Goal: Use online tool/utility: Utilize a website feature to perform a specific function

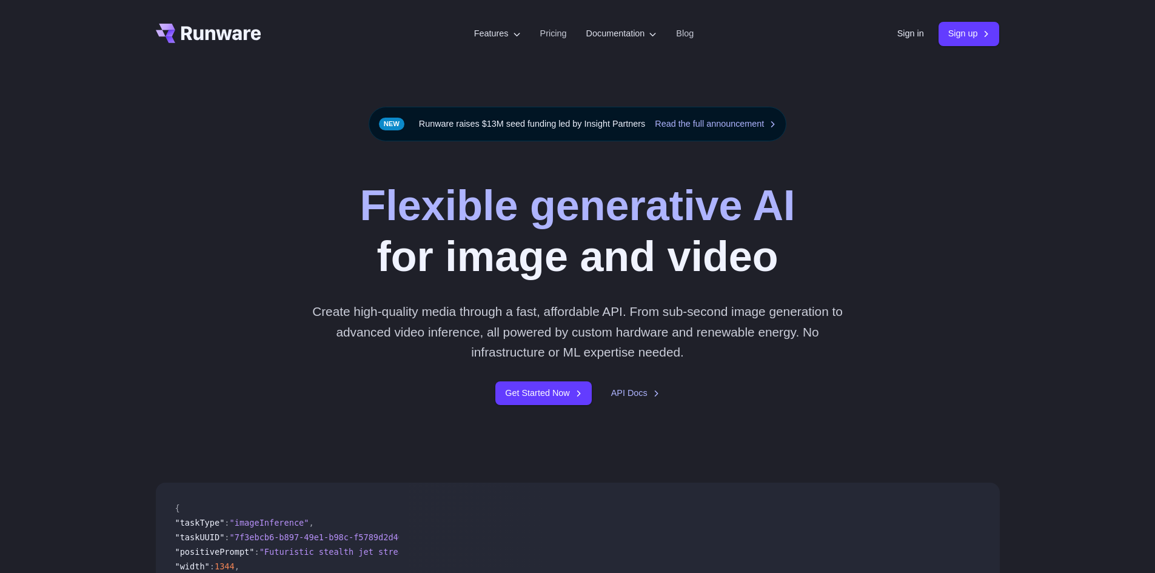
click at [902, 37] on link "Sign in" at bounding box center [910, 34] width 27 height 14
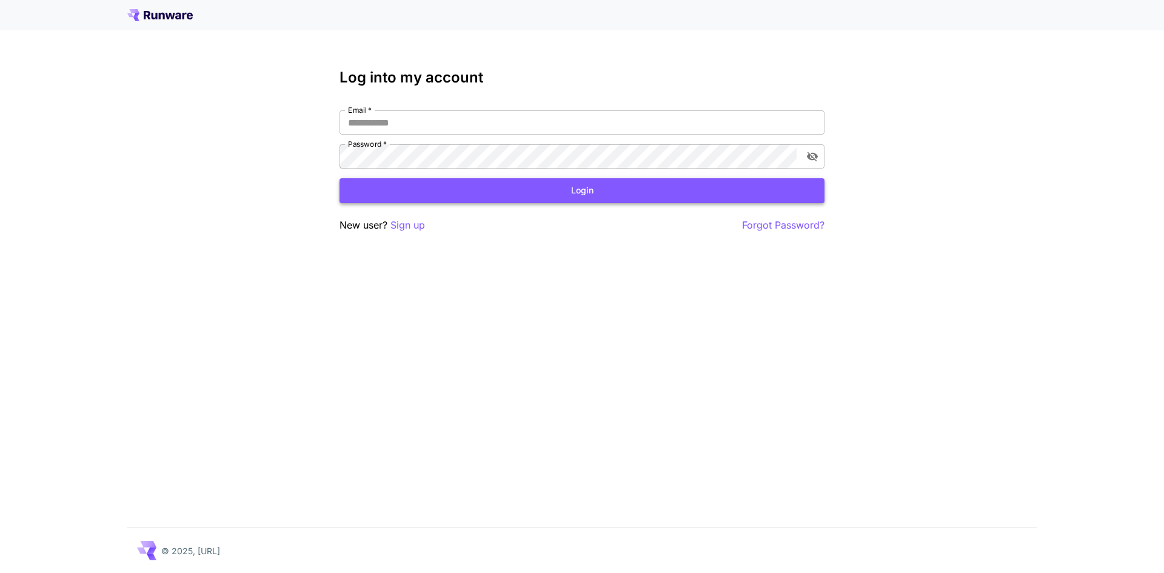
type input "**********"
click at [434, 199] on button "Login" at bounding box center [582, 190] width 485 height 25
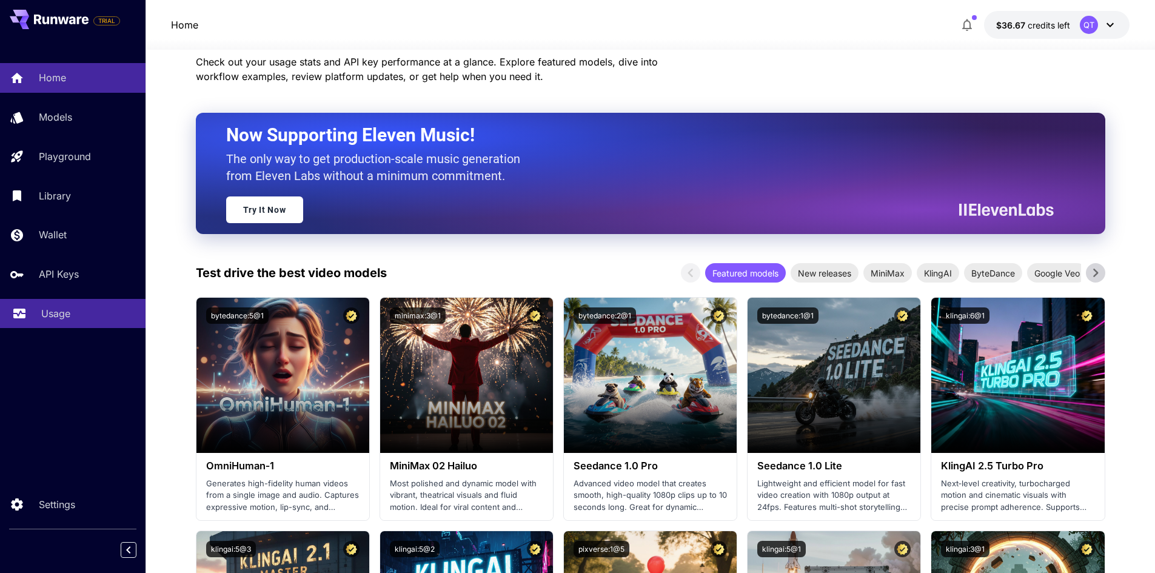
scroll to position [121, 0]
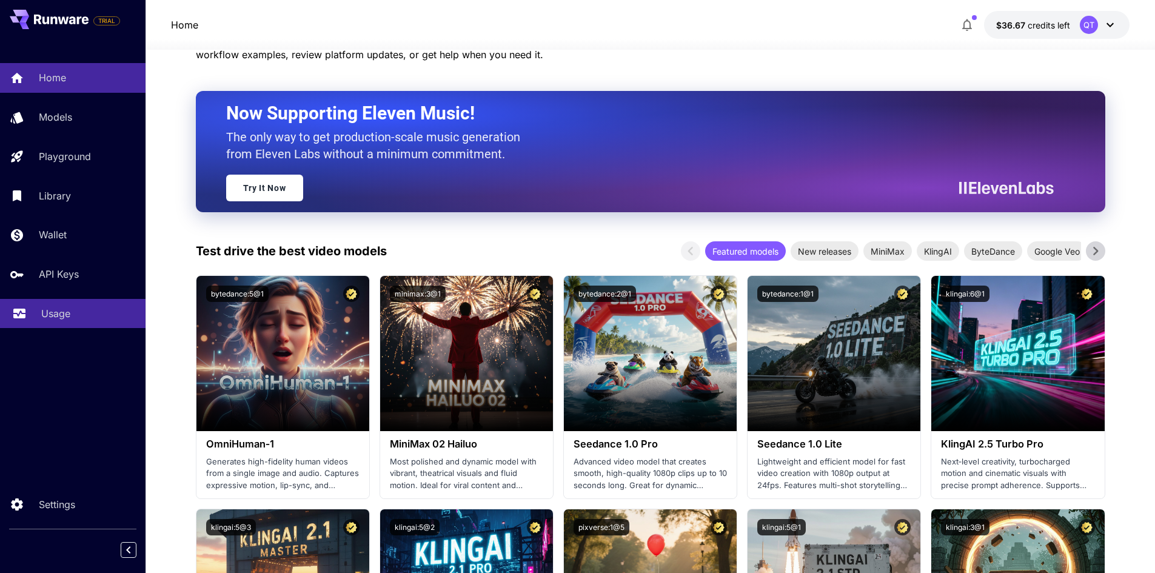
click at [42, 317] on p "Usage" at bounding box center [55, 313] width 29 height 15
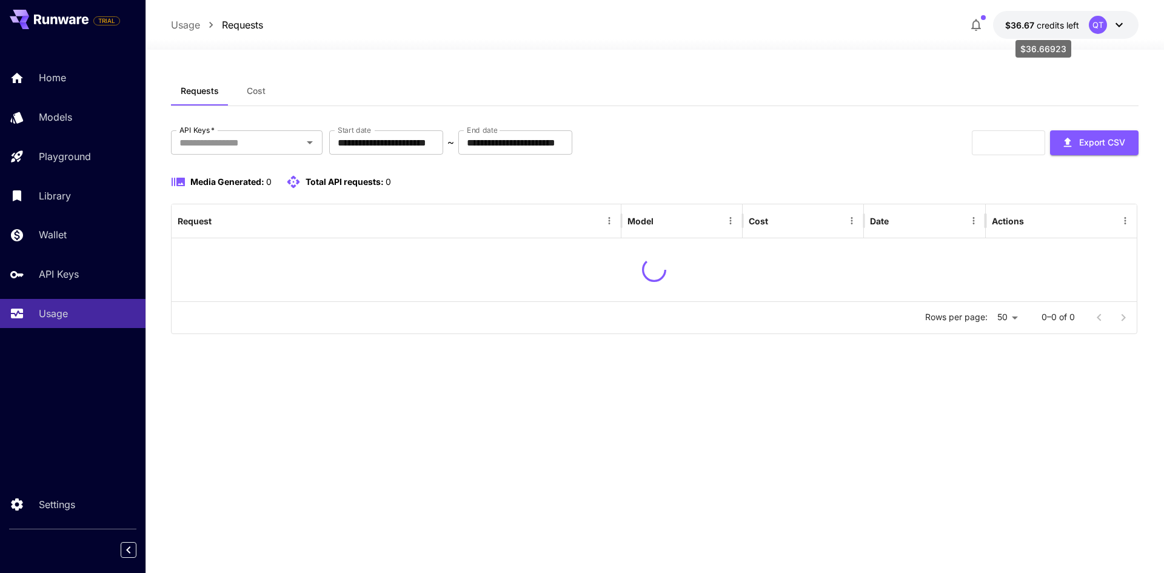
click at [1022, 26] on span "$36.67" at bounding box center [1021, 25] width 32 height 10
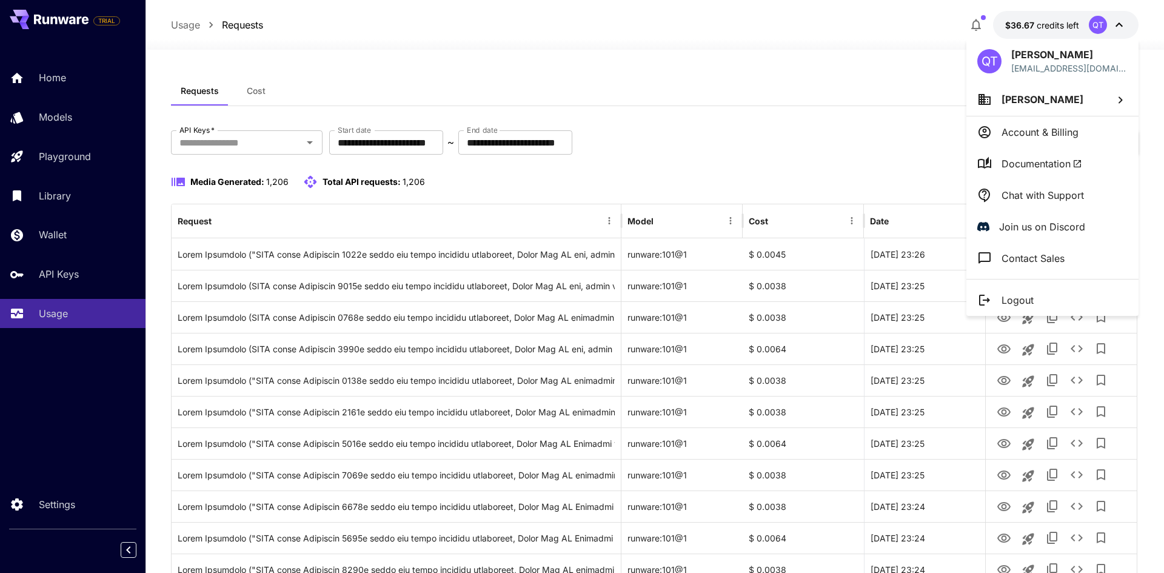
click at [825, 144] on div at bounding box center [582, 286] width 1164 height 573
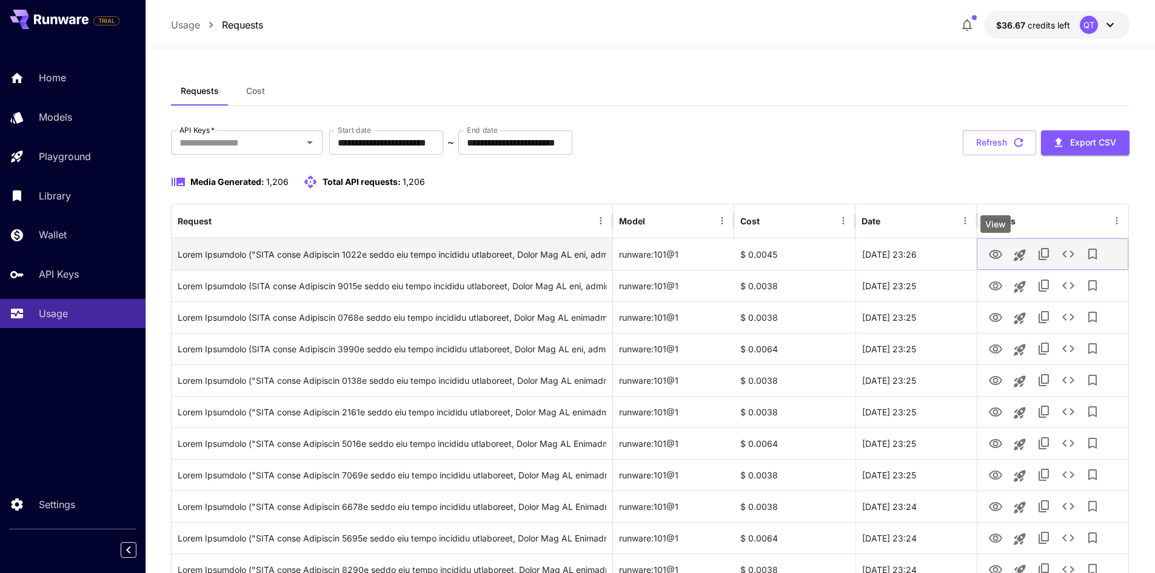
click at [989, 259] on icon "View" at bounding box center [995, 254] width 15 height 15
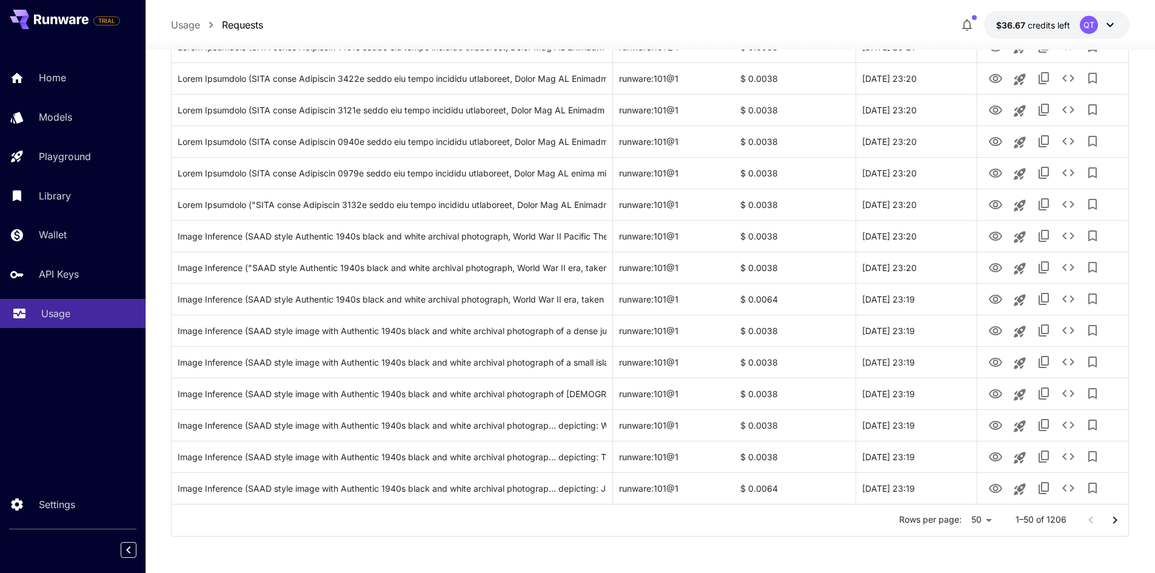
scroll to position [1250, 0]
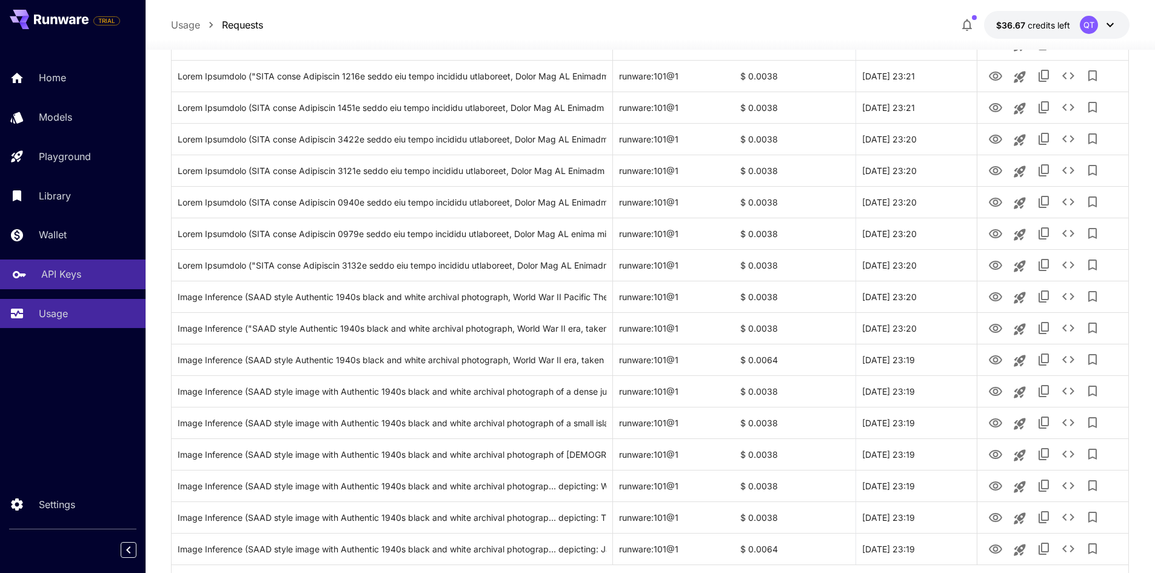
click at [54, 272] on p "API Keys" at bounding box center [61, 274] width 40 height 15
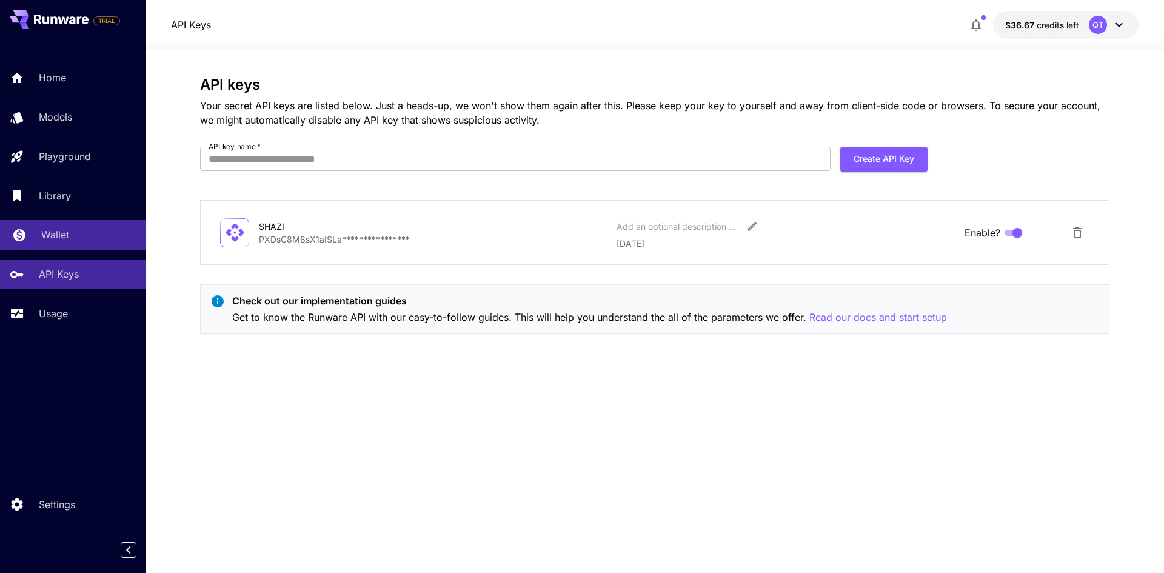
click at [52, 249] on link "Wallet" at bounding box center [73, 235] width 146 height 30
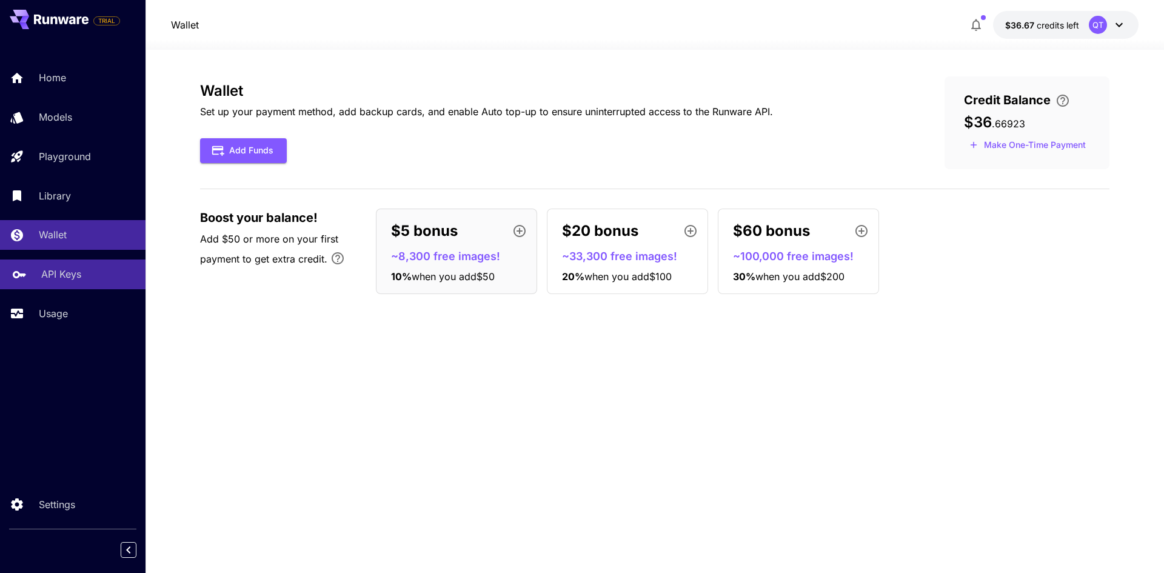
click at [58, 275] on p "API Keys" at bounding box center [61, 274] width 40 height 15
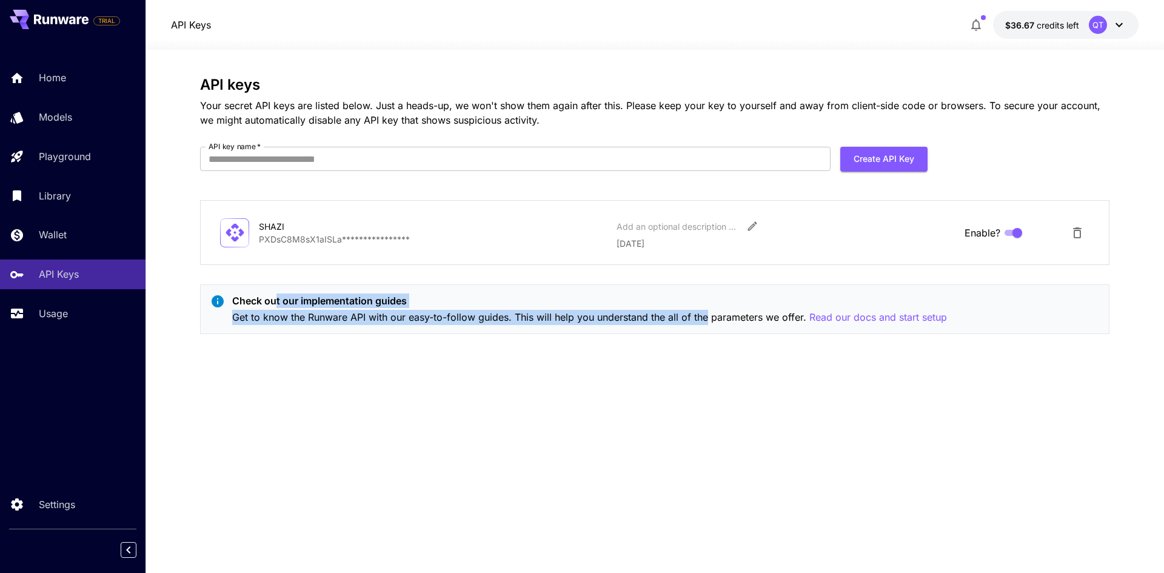
drag, startPoint x: 276, startPoint y: 299, endPoint x: 707, endPoint y: 325, distance: 431.3
click at [707, 324] on div "Check out our implementation guides Get to know the Runware API with our easy-t…" at bounding box center [589, 309] width 715 height 32
drag, startPoint x: 635, startPoint y: 355, endPoint x: 544, endPoint y: 344, distance: 90.9
click at [635, 355] on div "**********" at bounding box center [654, 311] width 909 height 470
click at [95, 249] on link "Wallet" at bounding box center [73, 235] width 146 height 30
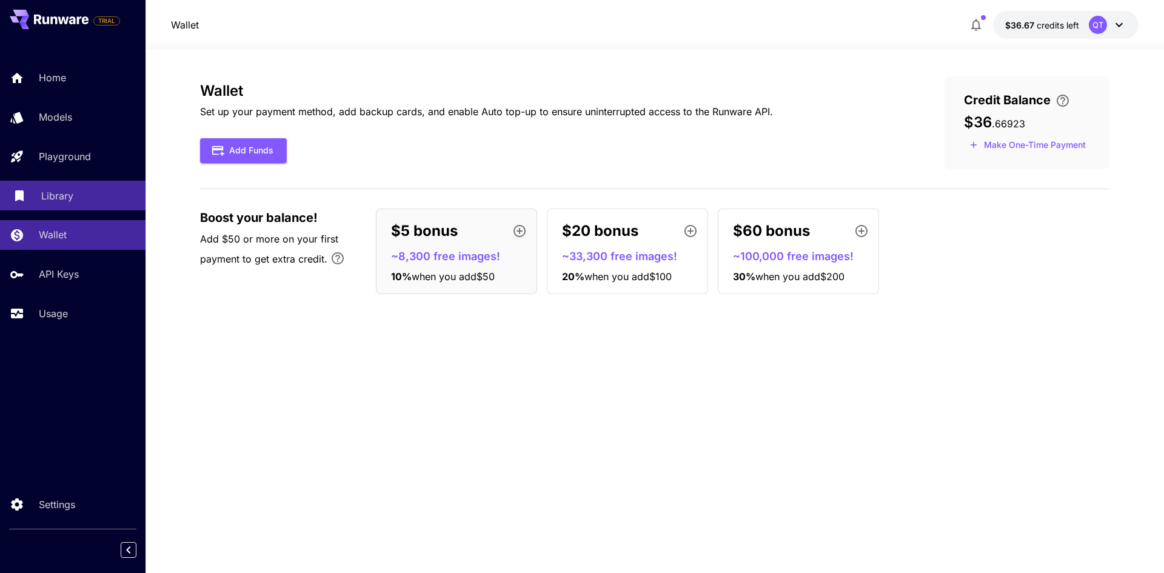
click at [65, 201] on p "Library" at bounding box center [57, 196] width 32 height 15
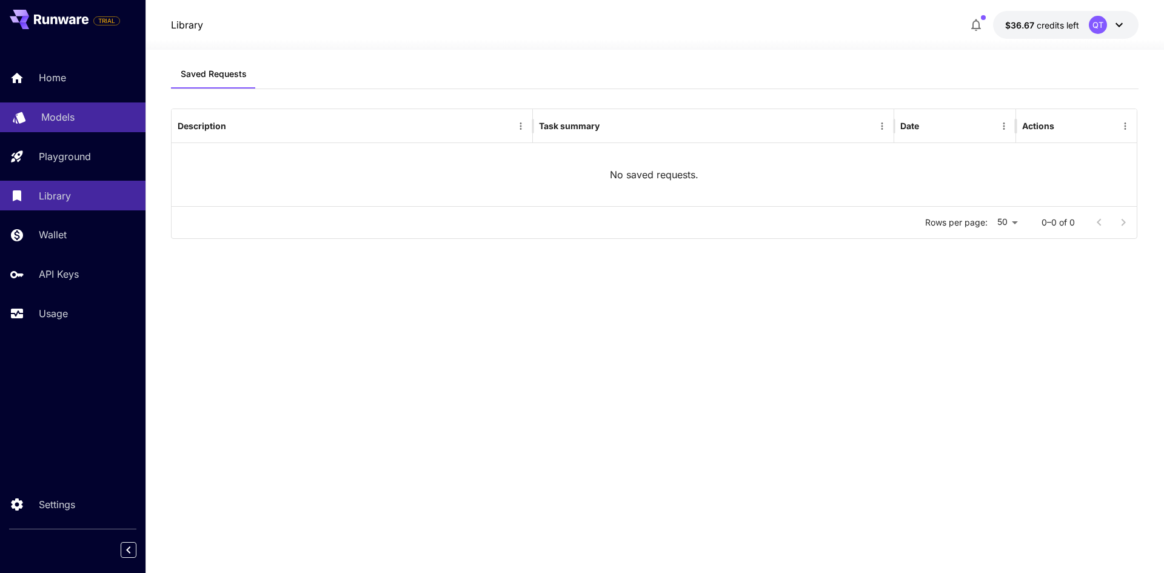
click at [68, 113] on p "Models" at bounding box center [57, 117] width 33 height 15
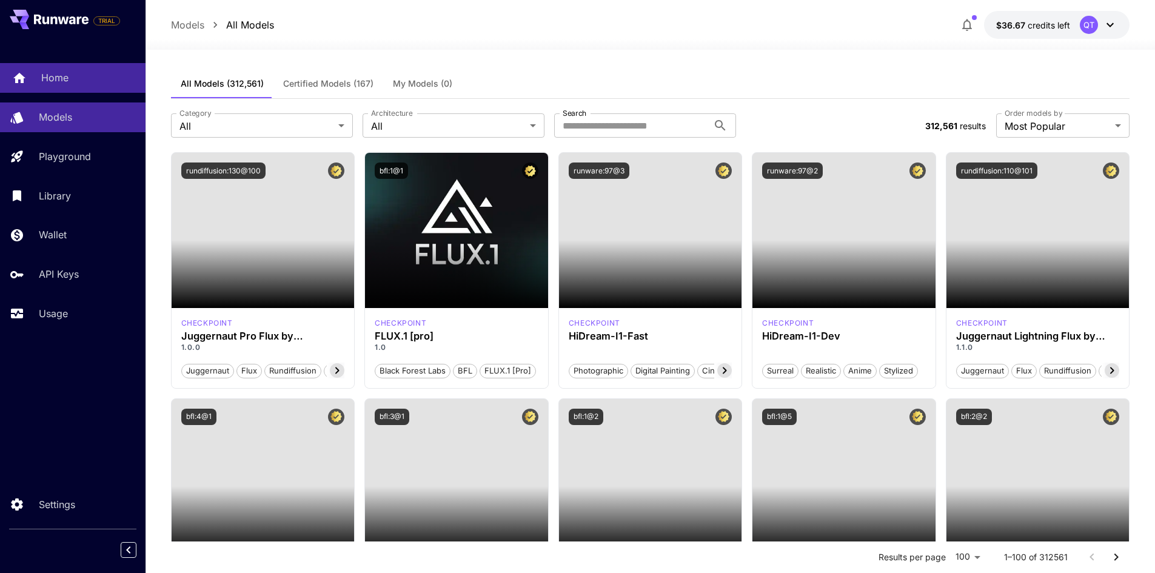
click at [66, 84] on p "Home" at bounding box center [54, 77] width 27 height 15
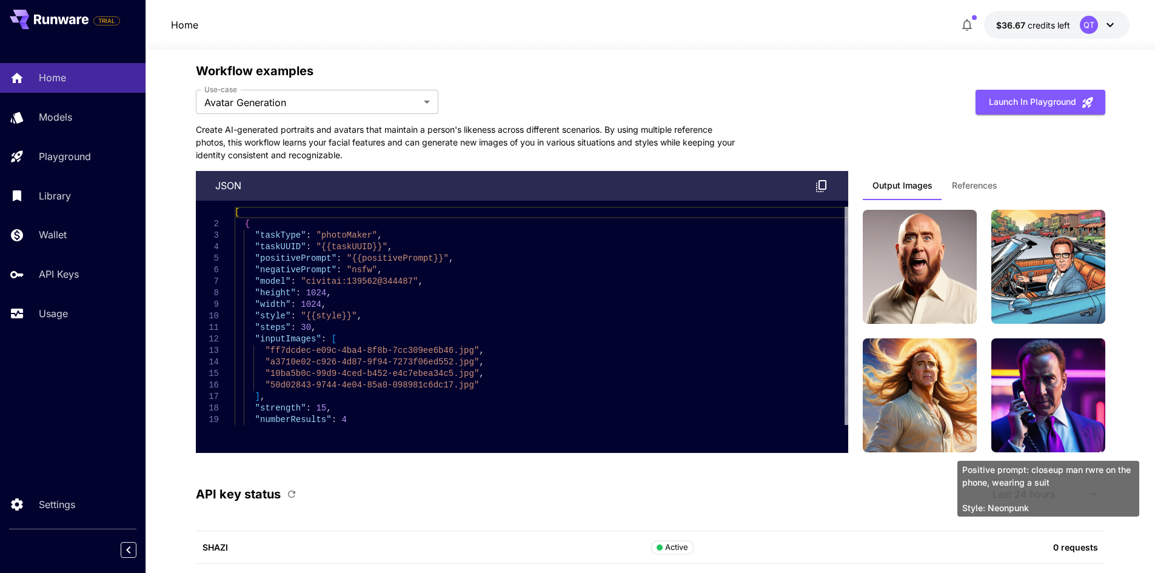
scroll to position [3032, 0]
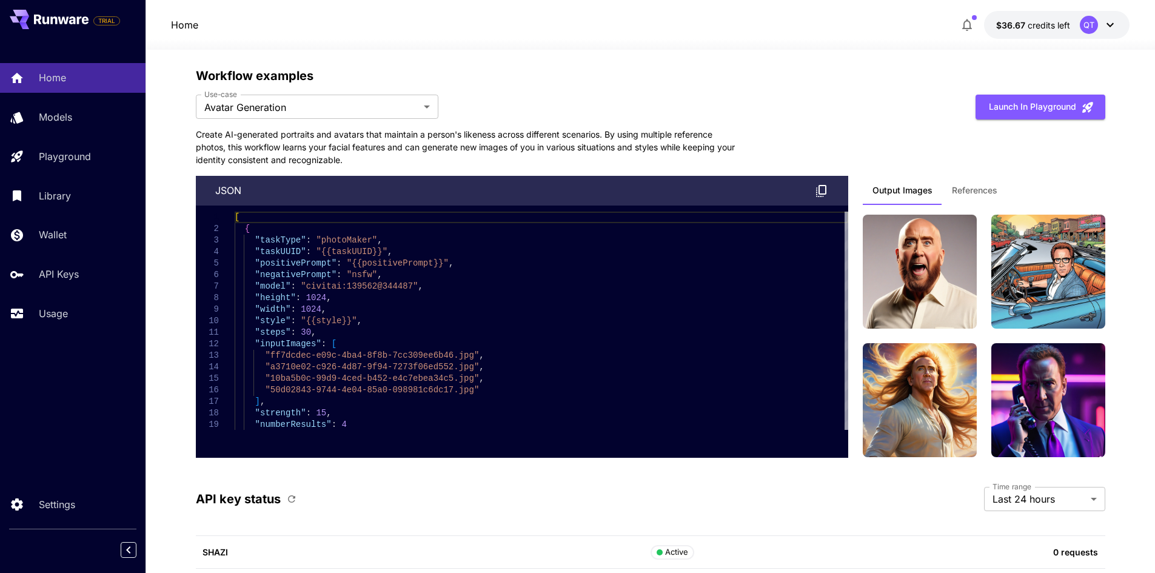
click at [977, 195] on span "References" at bounding box center [974, 190] width 45 height 11
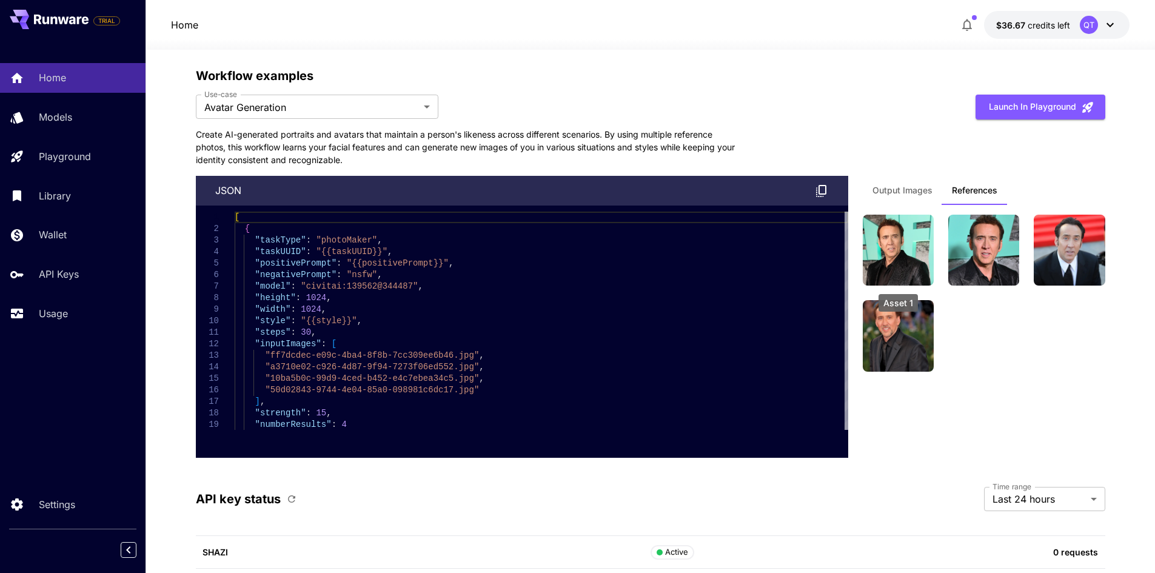
click at [914, 251] on img at bounding box center [898, 250] width 71 height 71
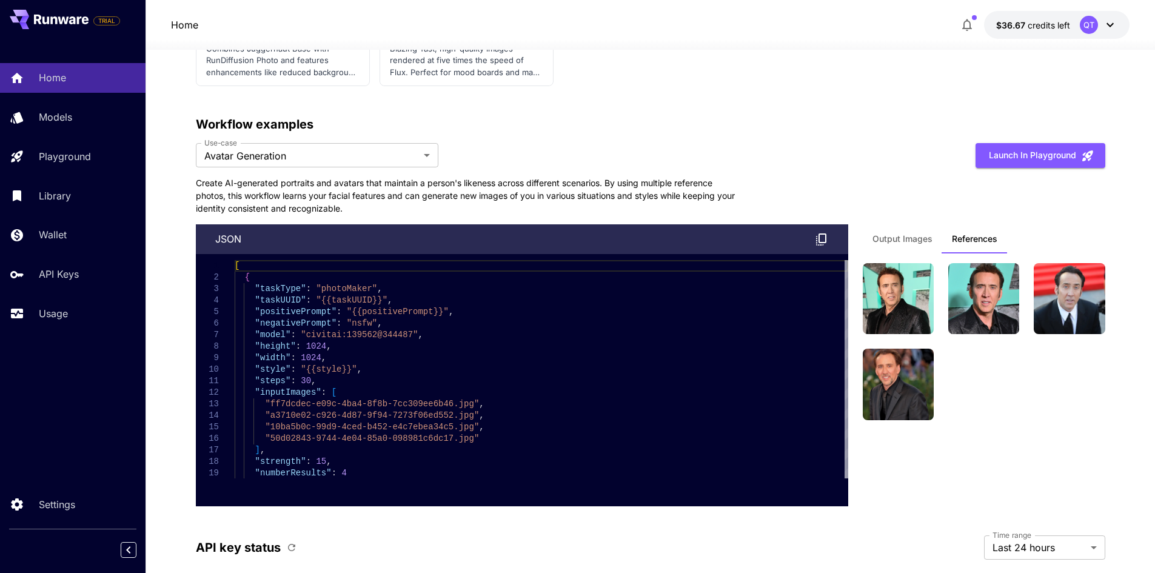
scroll to position [2971, 0]
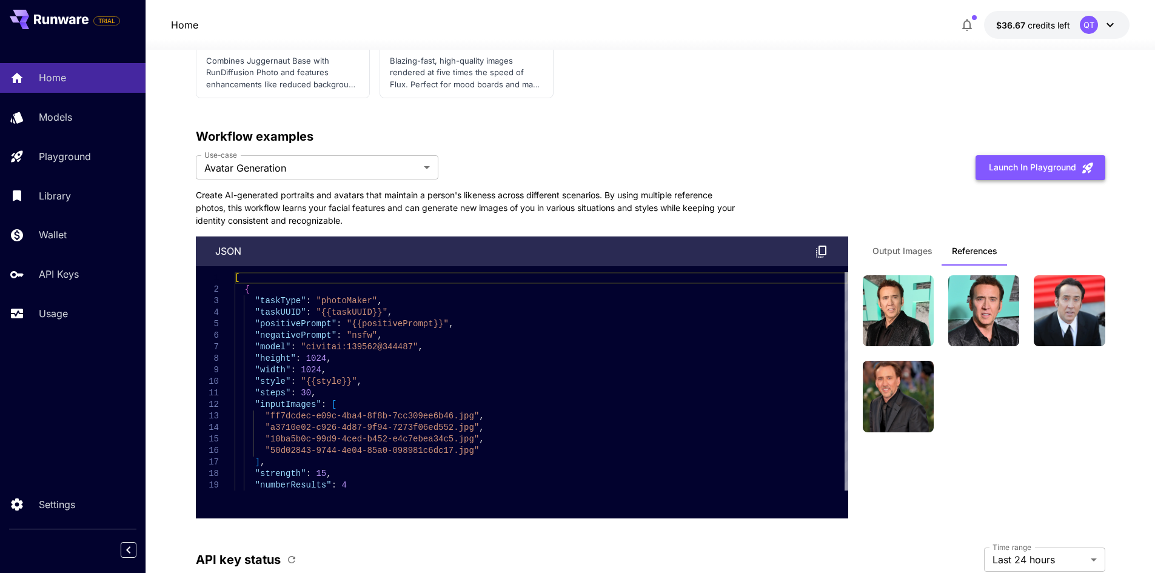
click at [1054, 166] on button "Launch in Playground" at bounding box center [1041, 167] width 130 height 25
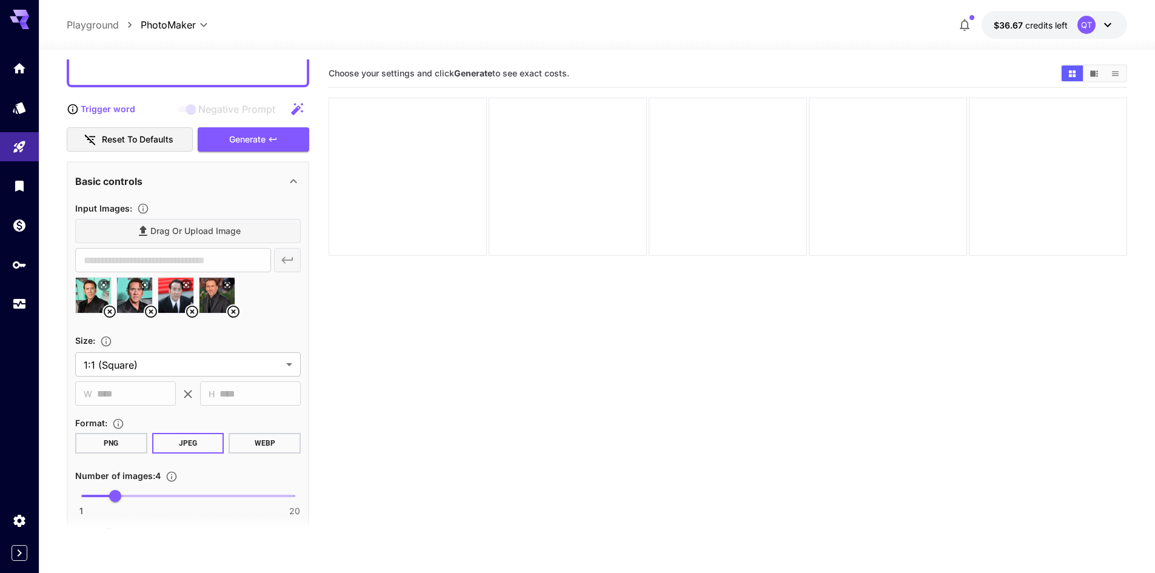
scroll to position [121, 0]
click at [233, 307] on icon at bounding box center [233, 310] width 15 height 15
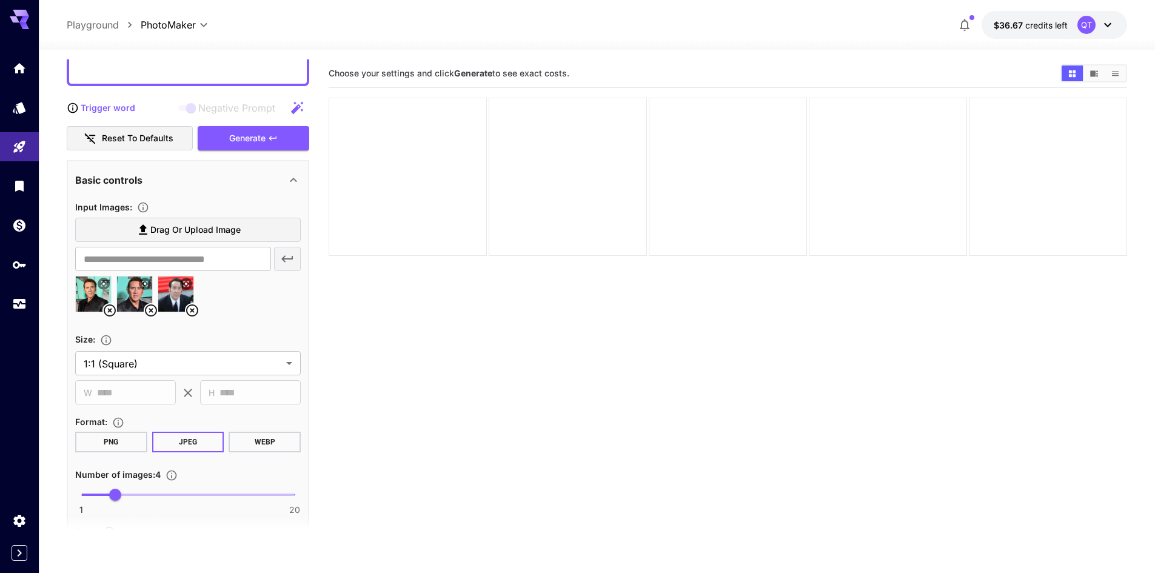
click at [199, 310] on icon at bounding box center [192, 310] width 15 height 15
click at [153, 310] on icon at bounding box center [151, 310] width 15 height 15
click at [113, 306] on icon at bounding box center [109, 310] width 15 height 15
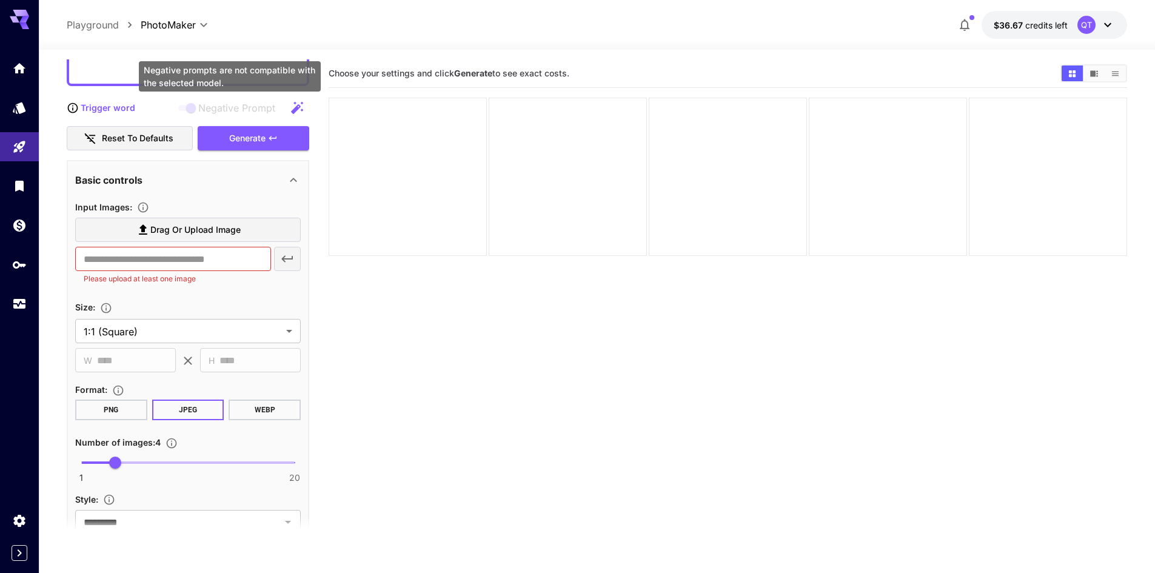
click at [218, 106] on span "Negative Prompt" at bounding box center [236, 108] width 77 height 15
click at [299, 107] on icon "button" at bounding box center [297, 107] width 12 height 12
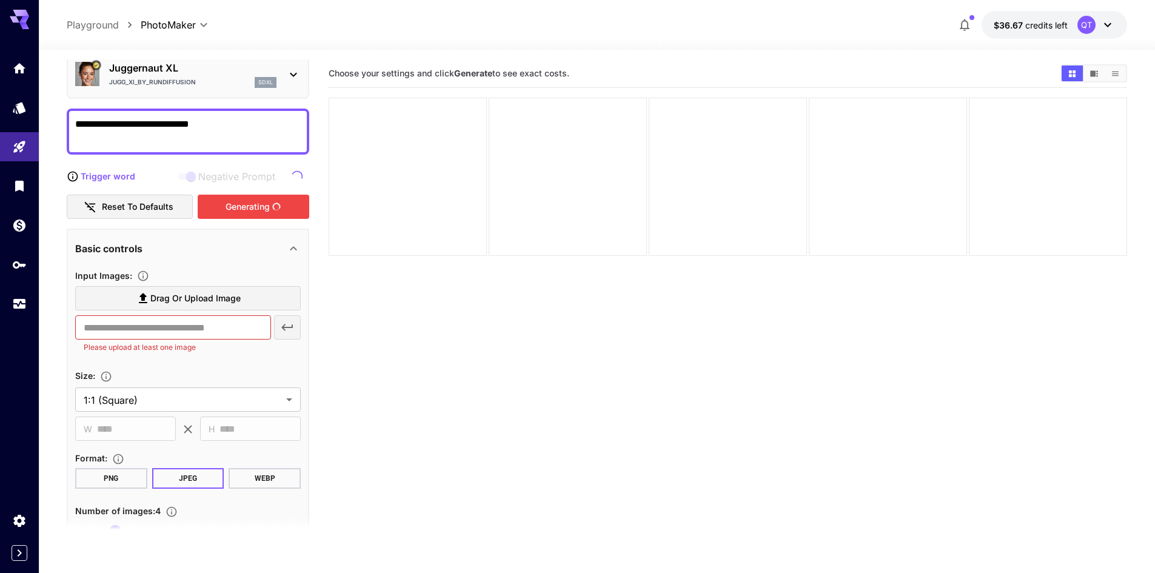
scroll to position [0, 0]
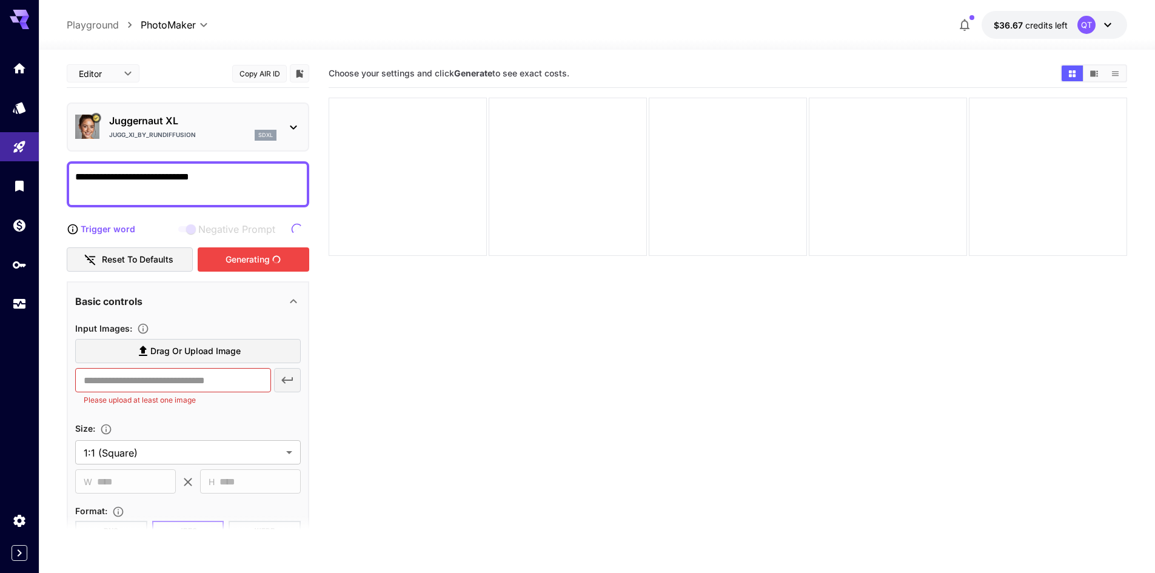
type textarea "**********"
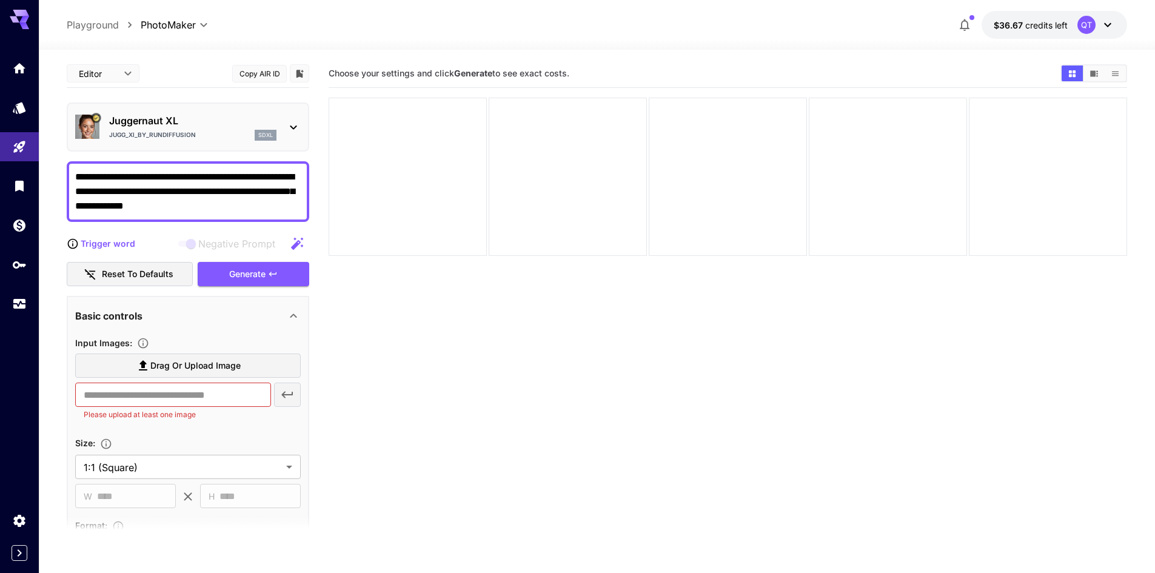
click at [232, 366] on span "Drag or upload image" at bounding box center [195, 365] width 90 height 15
click at [0, 0] on input "Drag or upload image" at bounding box center [0, 0] width 0 height 0
type input "**********"
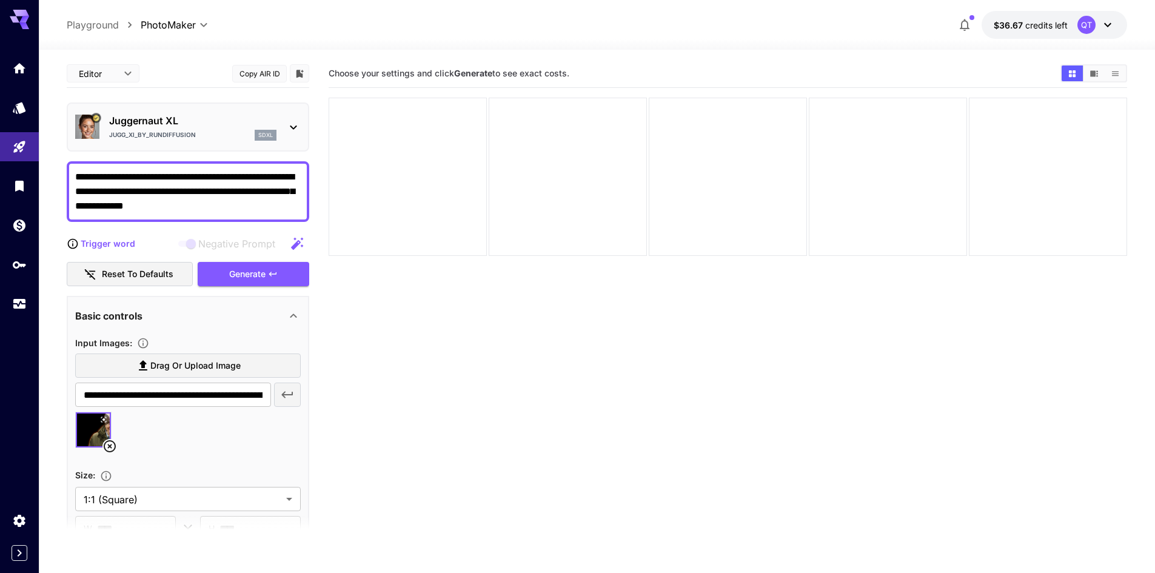
click at [167, 367] on span "Drag or upload image" at bounding box center [195, 365] width 90 height 15
click at [0, 0] on input "Drag or upload image" at bounding box center [0, 0] width 0 height 0
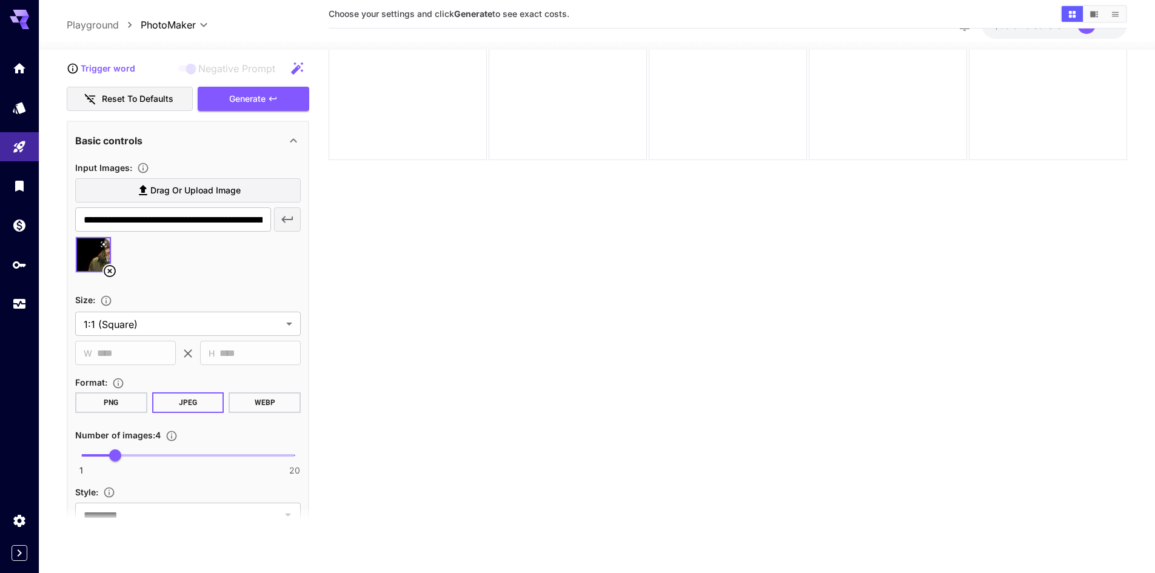
scroll to position [182, 0]
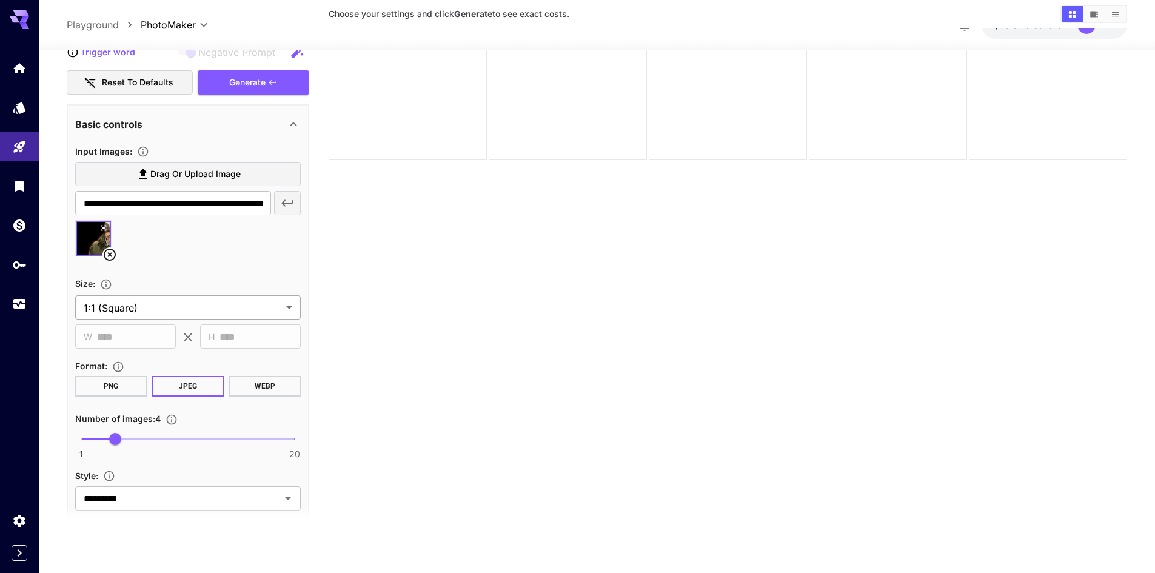
click at [242, 307] on body "**********" at bounding box center [577, 238] width 1155 height 669
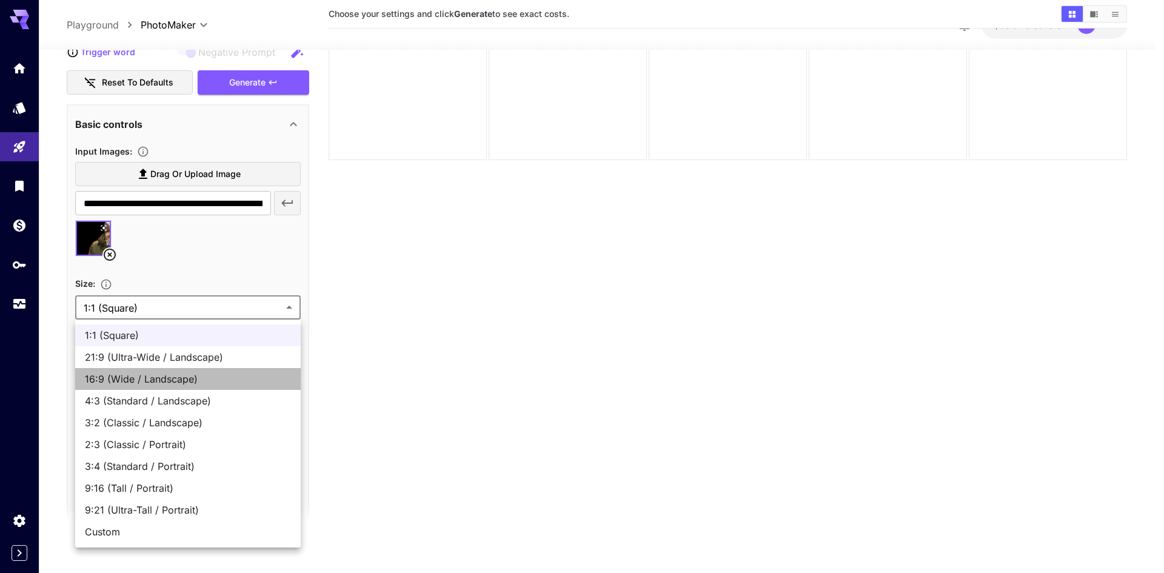
click at [184, 375] on span "16:9 (Wide / Landscape)" at bounding box center [188, 379] width 206 height 15
type input "**********"
type input "****"
type input "***"
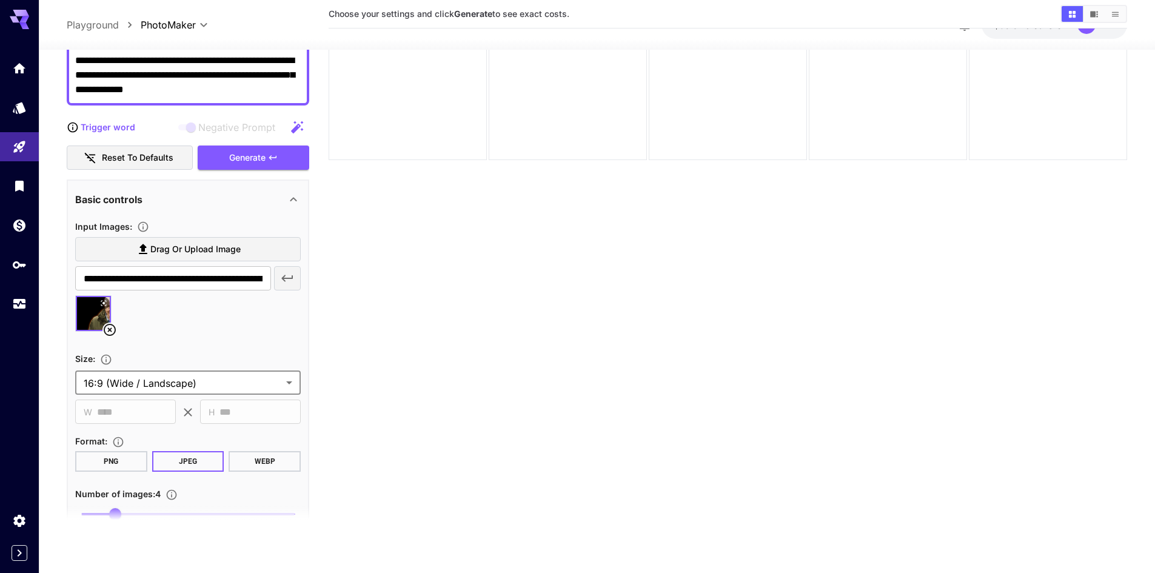
scroll to position [0, 0]
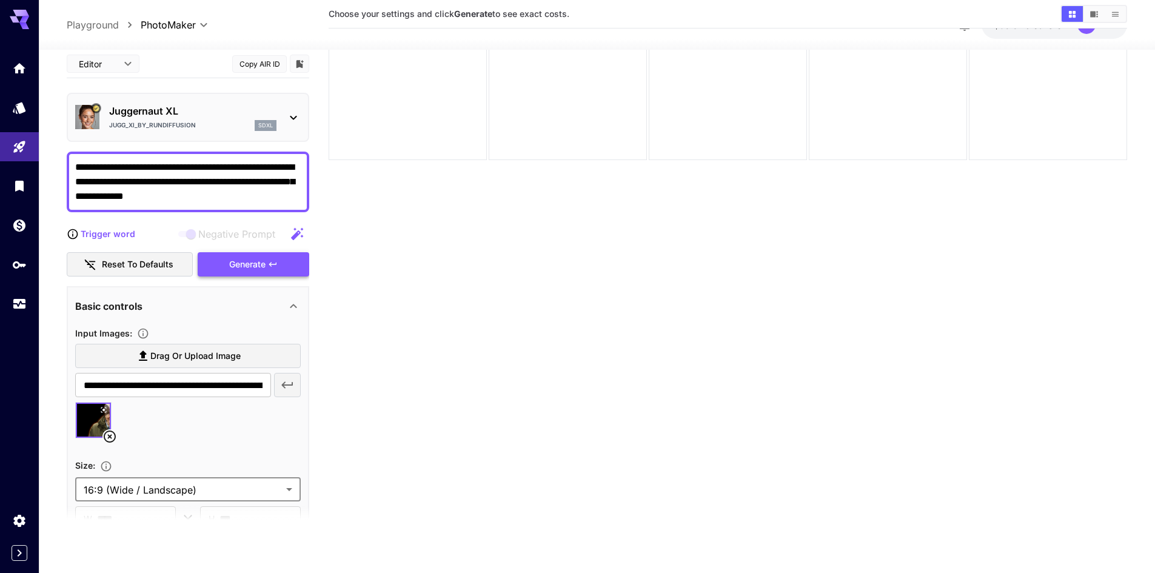
click at [230, 273] on div "Generate" at bounding box center [254, 264] width 112 height 25
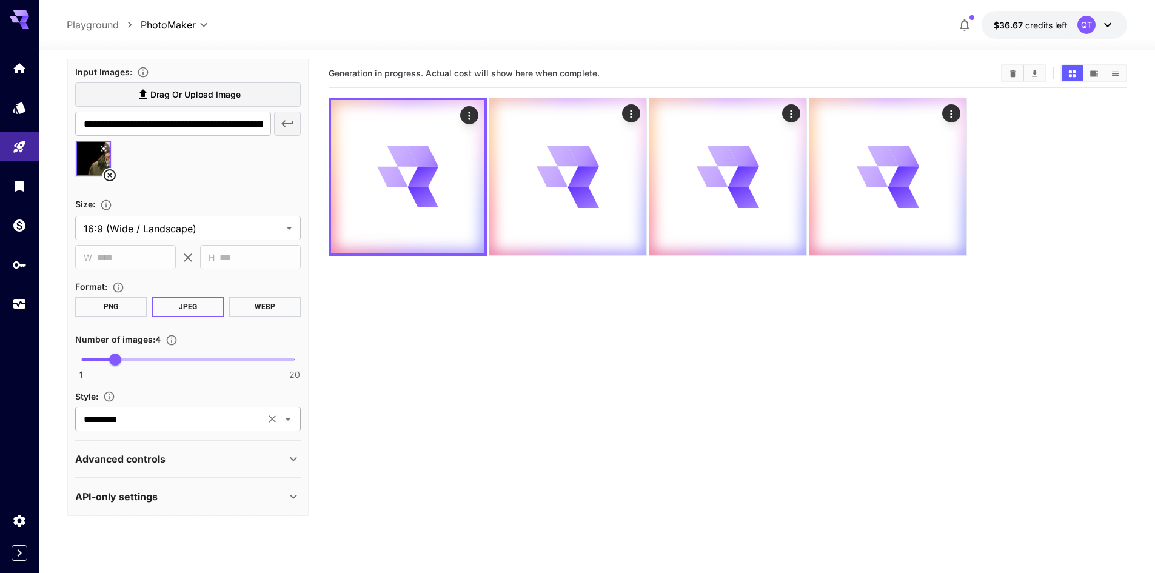
scroll to position [61, 0]
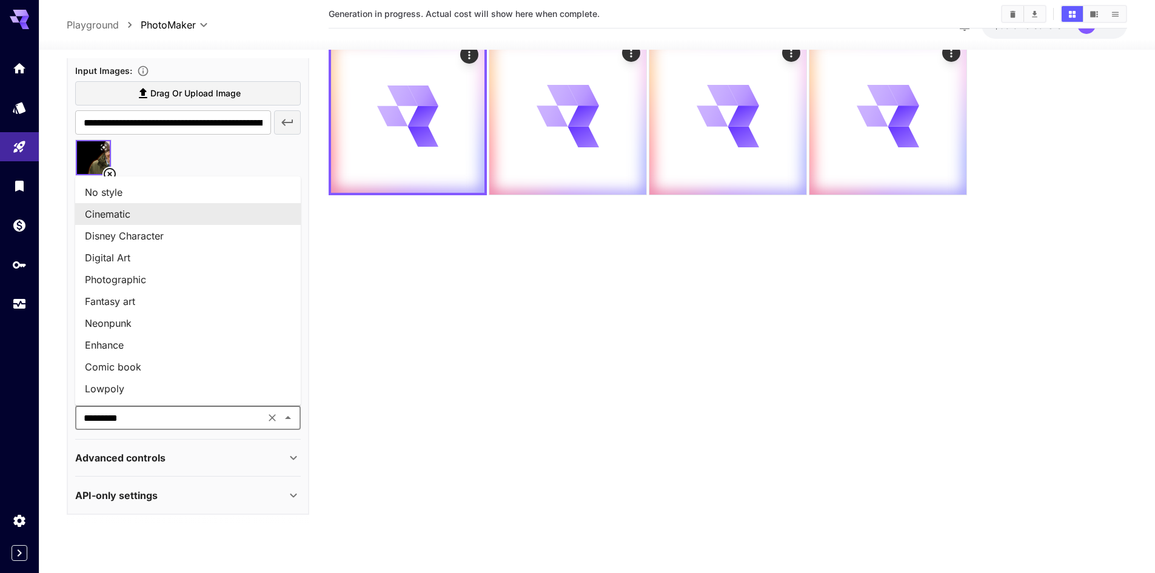
click at [239, 420] on input "*********" at bounding box center [170, 417] width 183 height 17
click at [404, 369] on section "Generation in progress. Actual cost will show here when complete." at bounding box center [728, 285] width 799 height 573
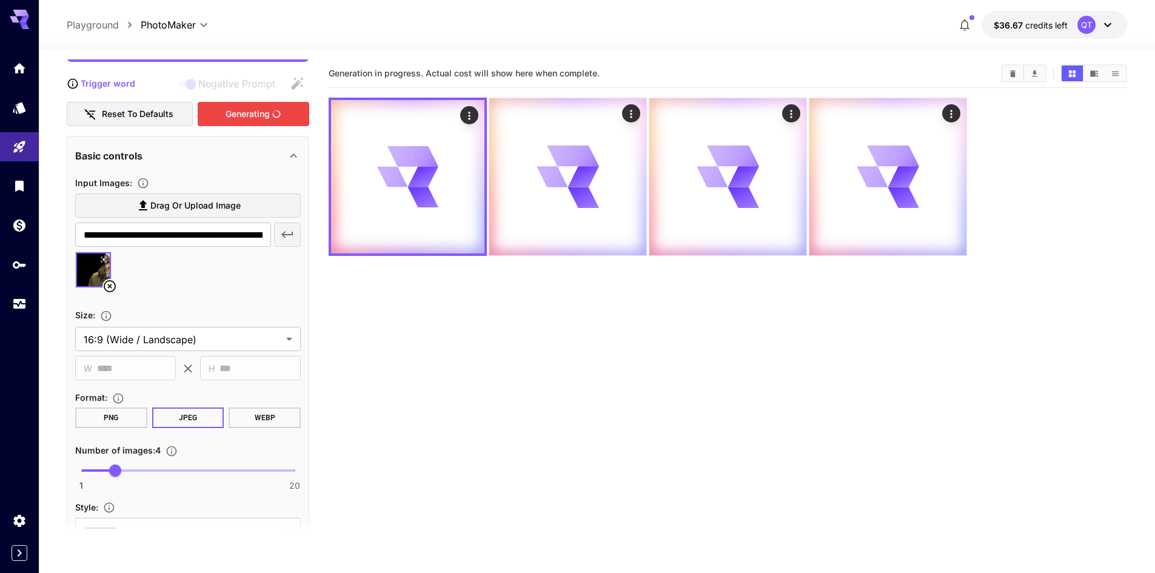
scroll to position [0, 0]
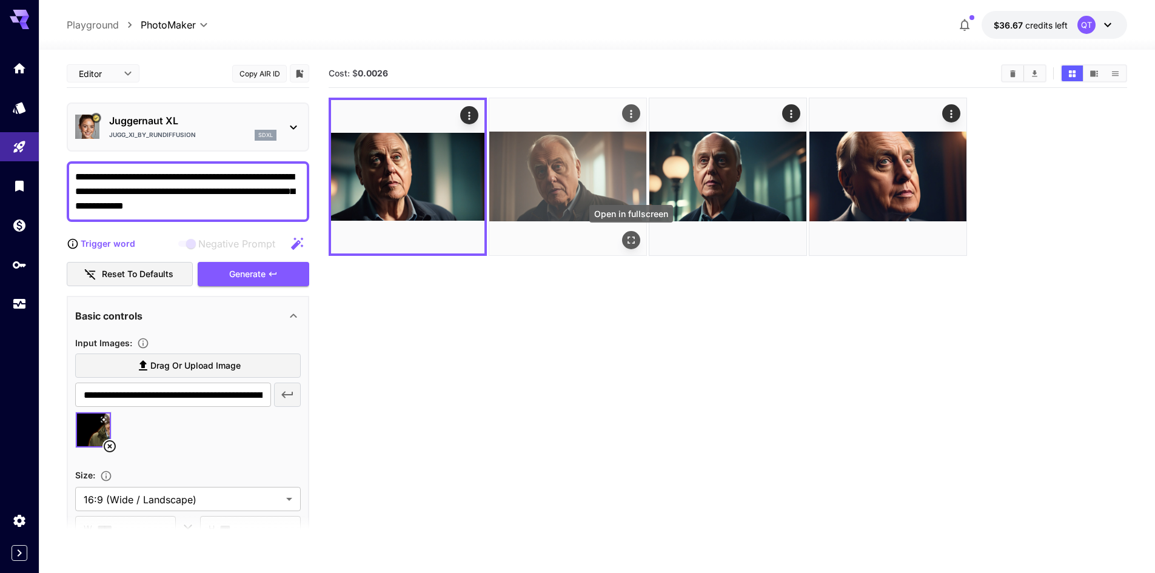
click at [632, 236] on icon "Open in fullscreen" at bounding box center [631, 240] width 12 height 12
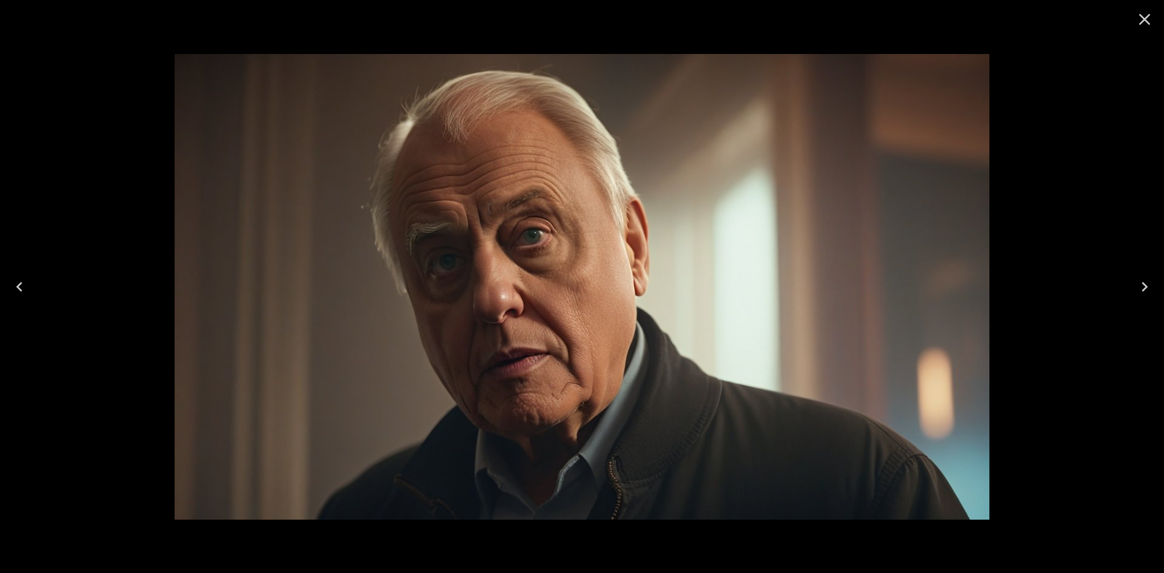
click at [1148, 16] on icon "Close" at bounding box center [1145, 20] width 12 height 12
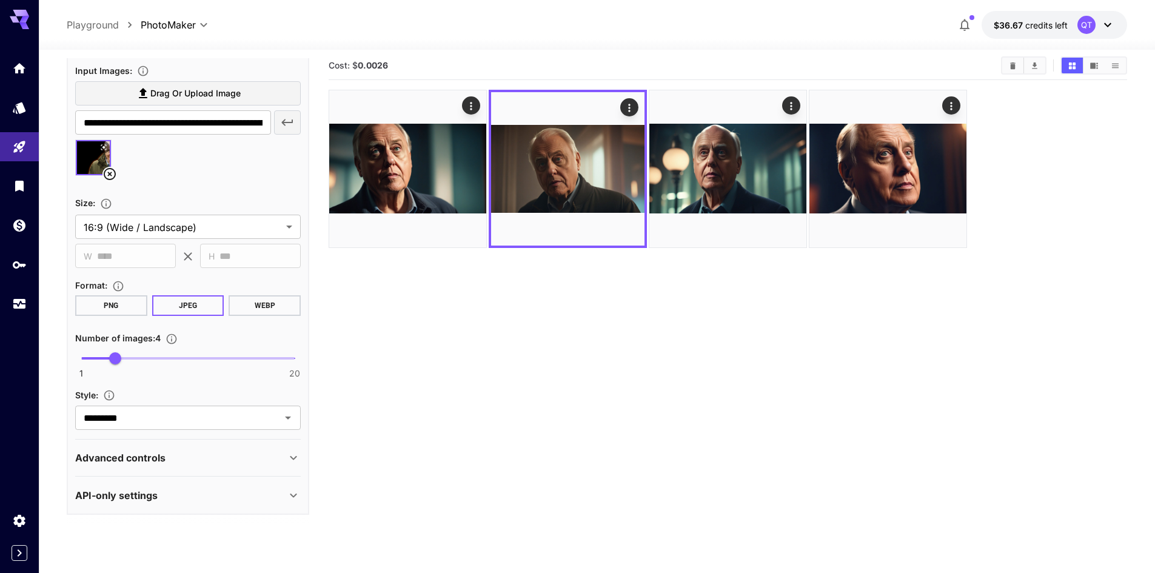
scroll to position [96, 0]
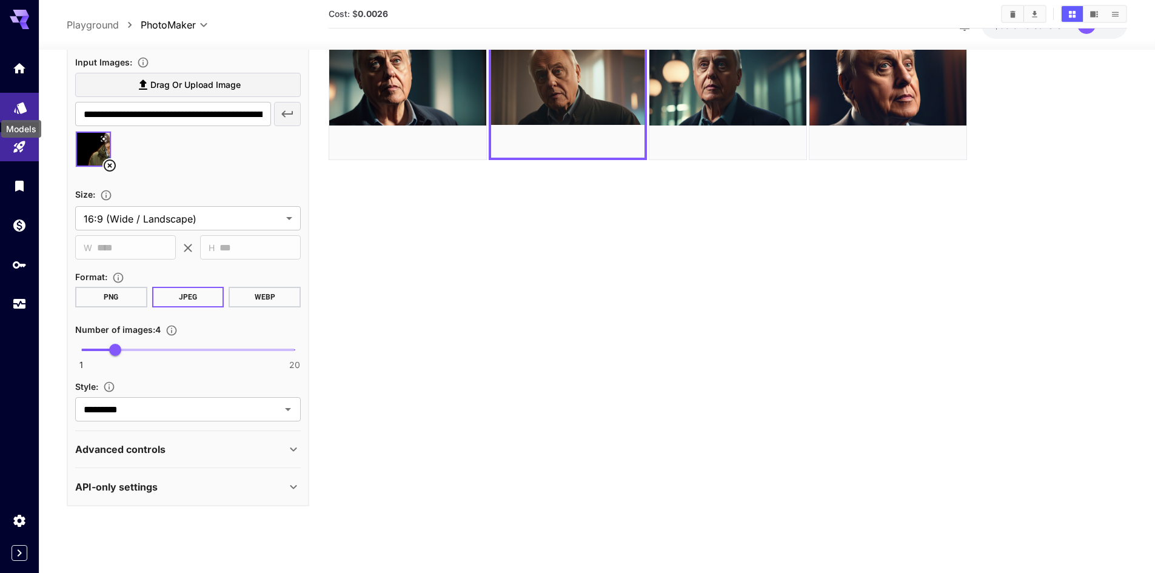
click at [22, 106] on icon "Models" at bounding box center [20, 104] width 13 height 12
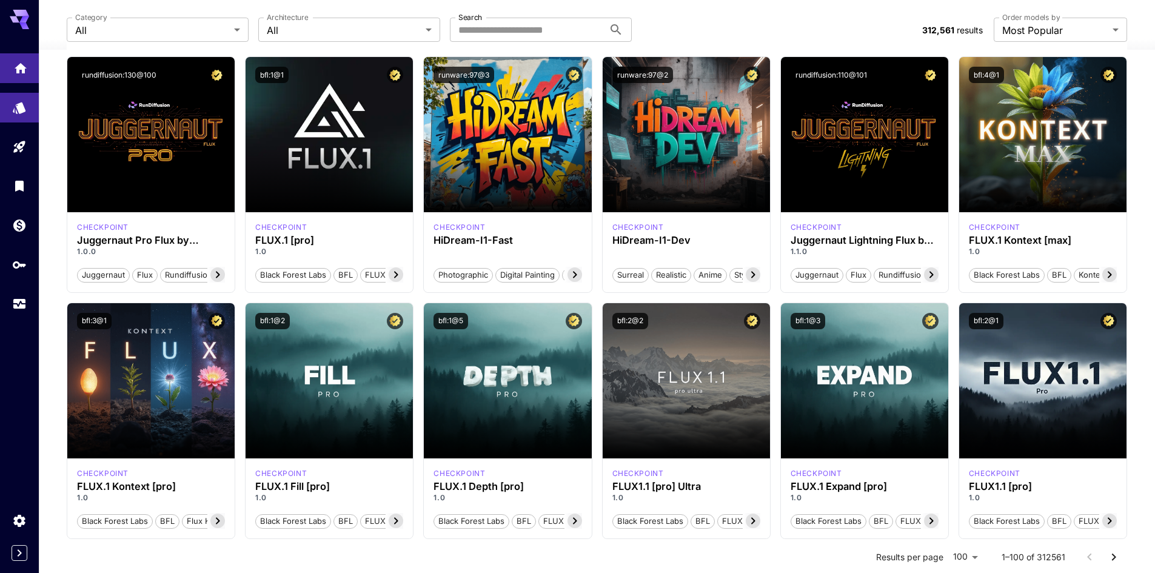
click at [21, 75] on link at bounding box center [19, 68] width 39 height 30
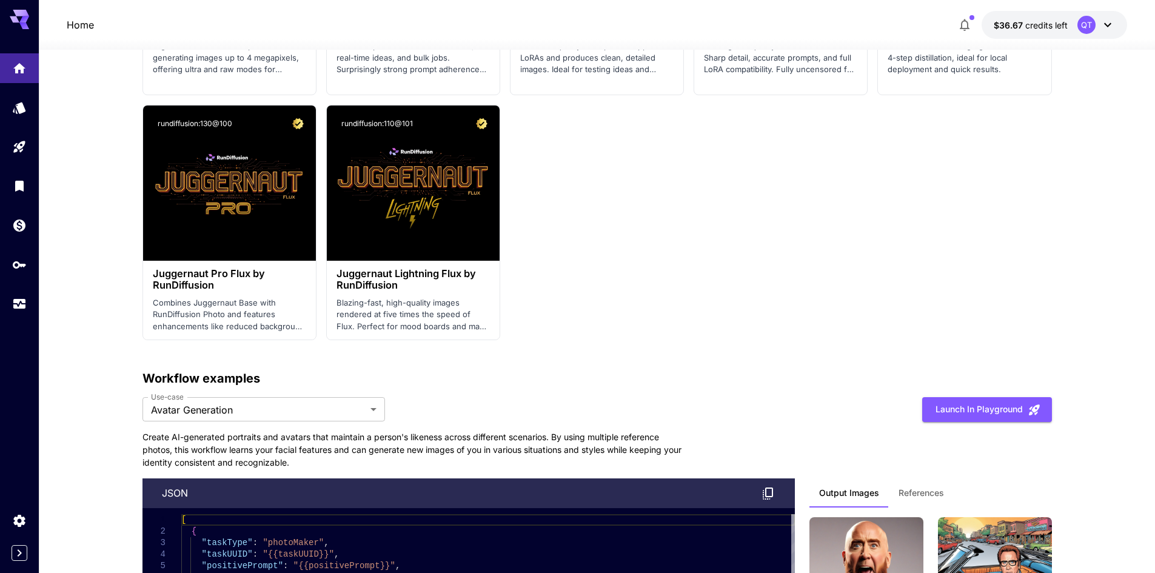
scroll to position [3006, 0]
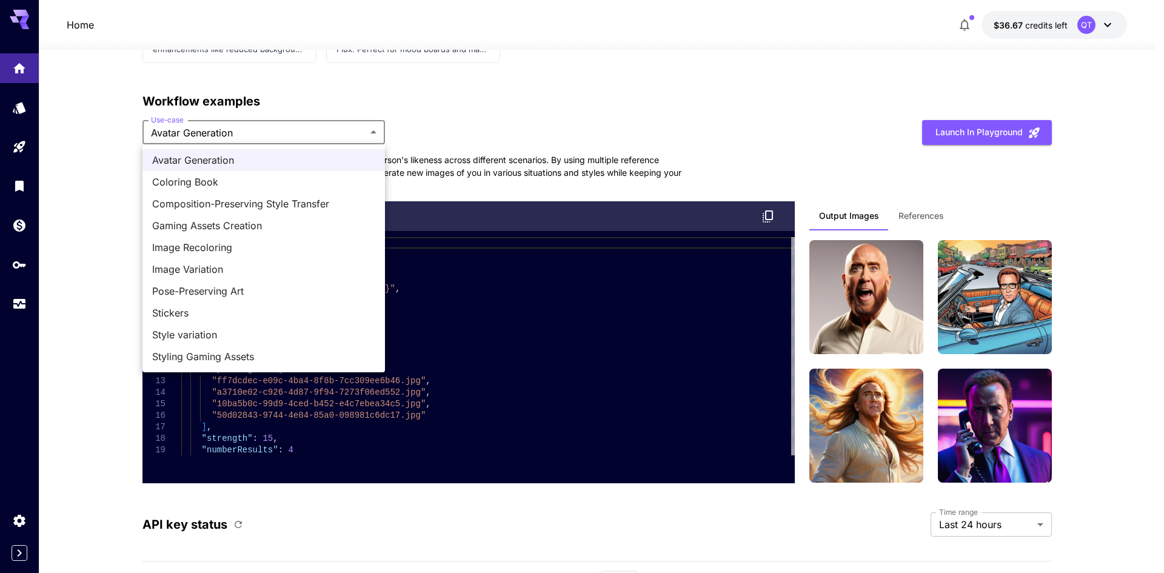
click at [77, 300] on div at bounding box center [582, 286] width 1164 height 573
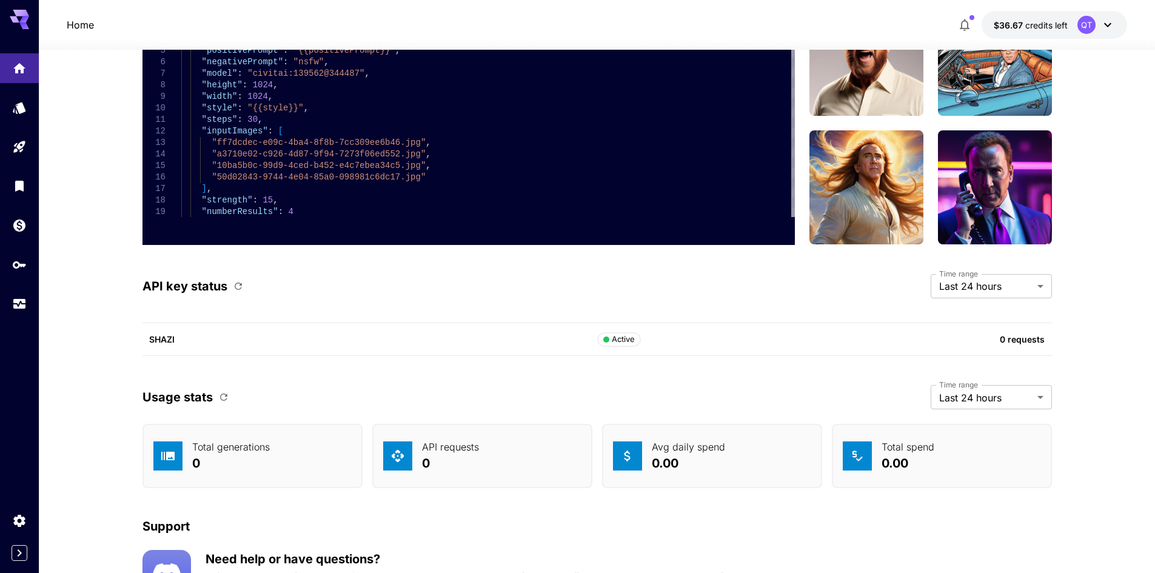
scroll to position [3318, 0]
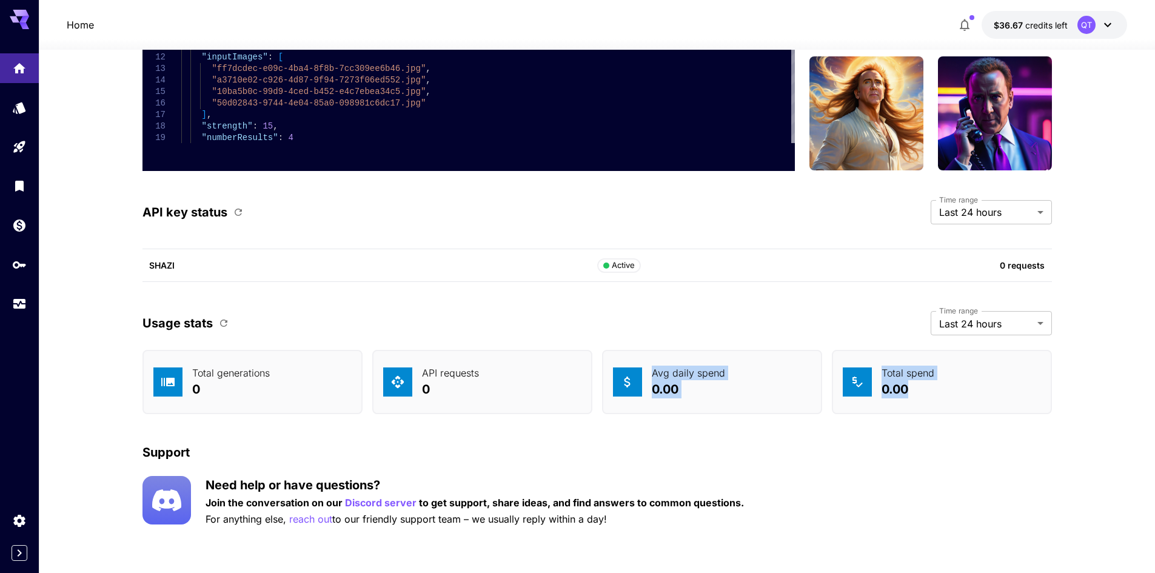
drag, startPoint x: 965, startPoint y: 401, endPoint x: 772, endPoint y: 395, distance: 192.9
click at [581, 393] on div "Total generations 0 API requests 0 Avg daily spend 0.00 Total spend 0.00" at bounding box center [596, 382] width 909 height 64
click at [972, 315] on label "Time range" at bounding box center [958, 311] width 39 height 10
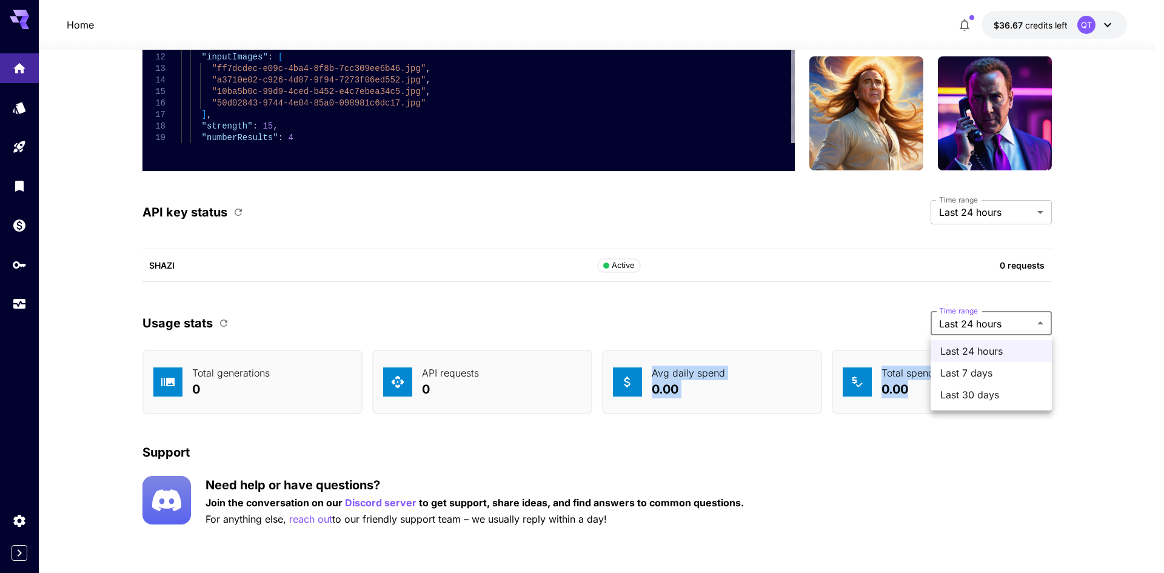
click at [966, 396] on span "Last 30 days" at bounding box center [991, 394] width 102 height 15
type input "*******"
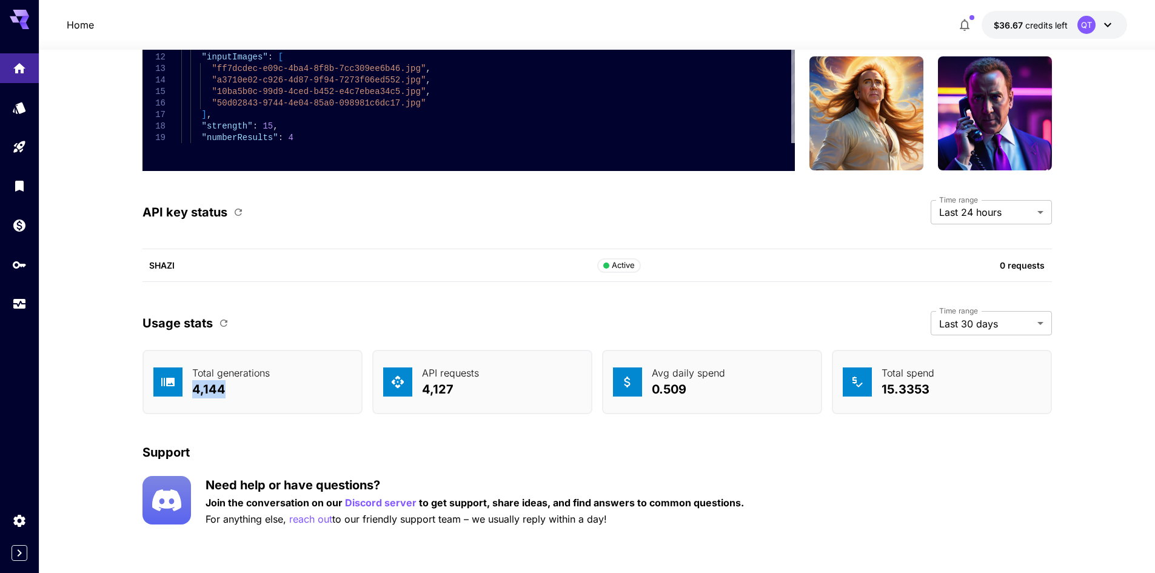
drag, startPoint x: 256, startPoint y: 390, endPoint x: 290, endPoint y: 390, distance: 34.0
click at [290, 390] on div "Total generations 4,144" at bounding box center [252, 382] width 220 height 64
drag, startPoint x: 447, startPoint y: 390, endPoint x: 530, endPoint y: 391, distance: 82.5
click at [530, 391] on div "API requests 4,127" at bounding box center [482, 382] width 220 height 64
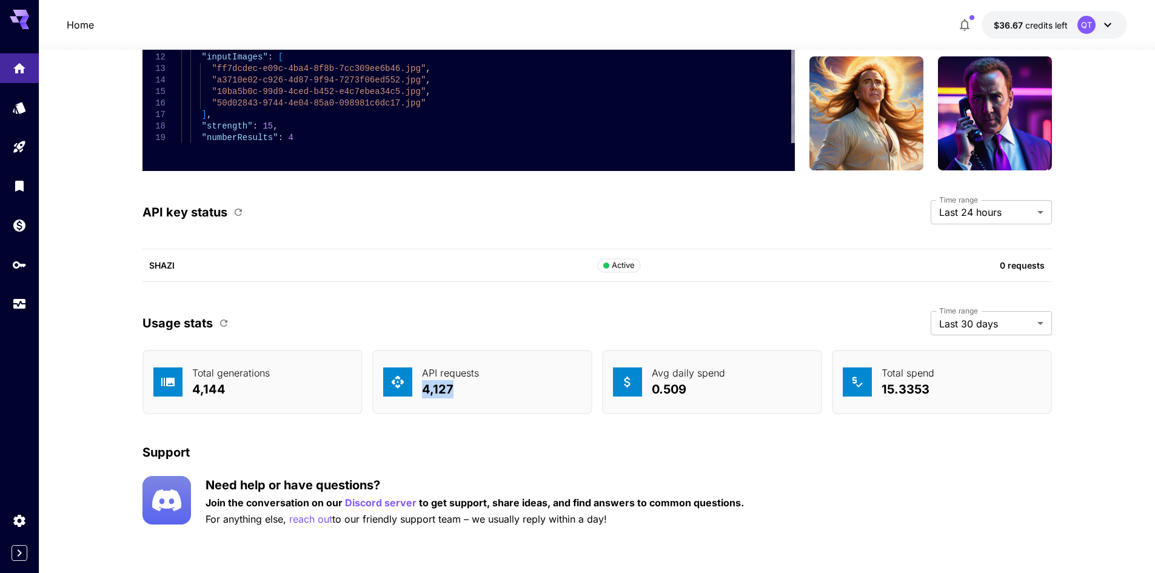
click at [530, 391] on div "API requests 4,127" at bounding box center [482, 382] width 220 height 64
drag, startPoint x: 698, startPoint y: 394, endPoint x: 643, endPoint y: 394, distance: 55.8
click at [643, 394] on div "Avg daily spend 0.509" at bounding box center [712, 382] width 220 height 64
click at [926, 401] on div "Total spend 15.3353" at bounding box center [942, 382] width 220 height 64
drag, startPoint x: 987, startPoint y: 398, endPoint x: 839, endPoint y: 394, distance: 148.0
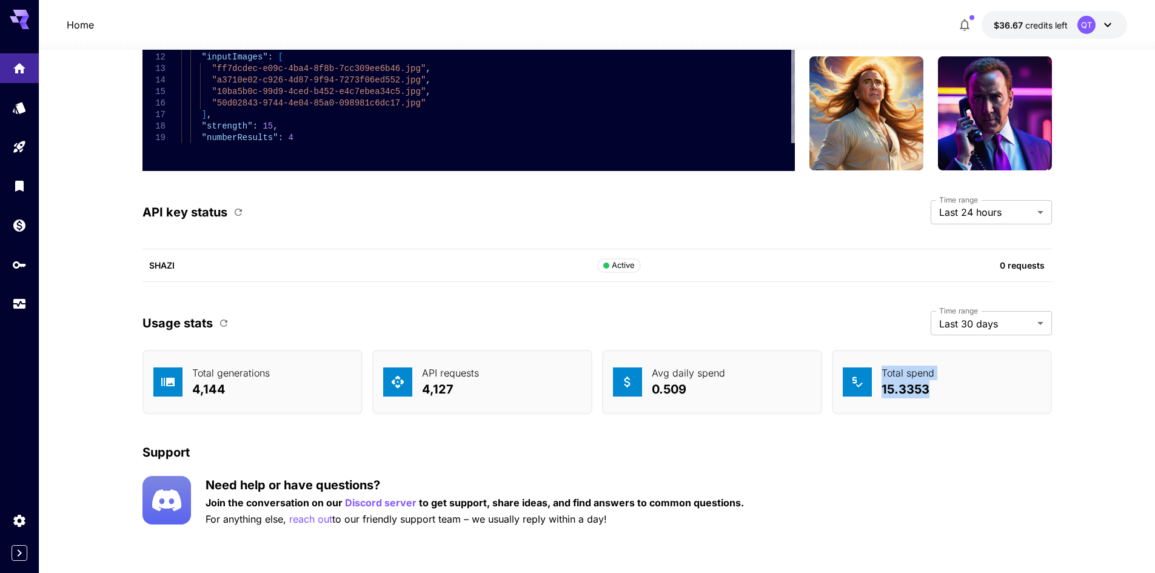
click at [839, 394] on div "Total spend 15.3353" at bounding box center [942, 382] width 220 height 64
click at [860, 461] on div "Support" at bounding box center [596, 452] width 909 height 18
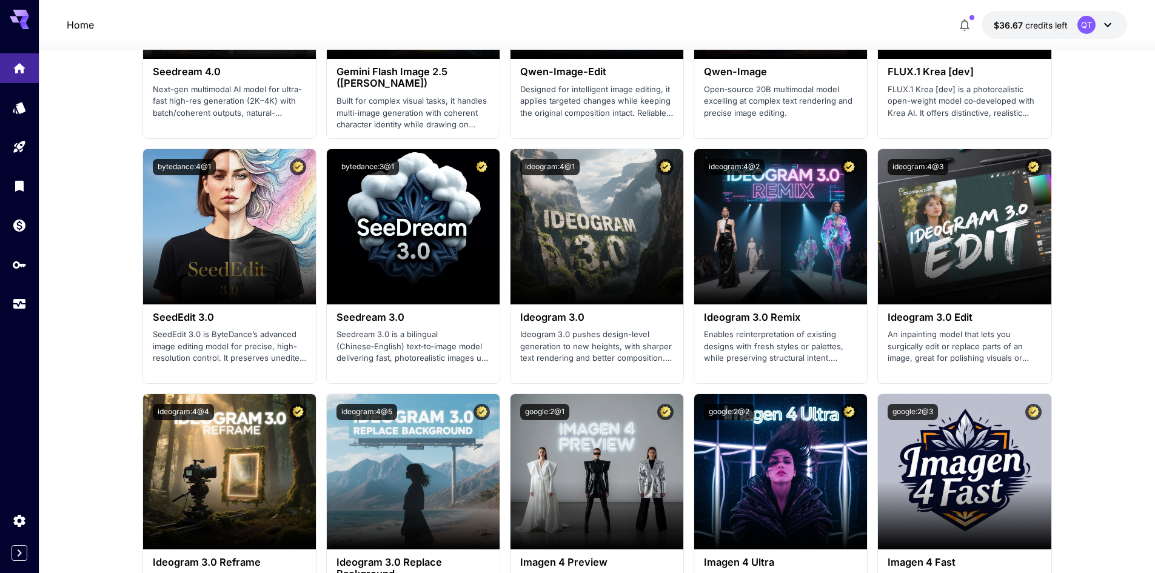
scroll to position [1499, 0]
